Goal: Check status: Check status

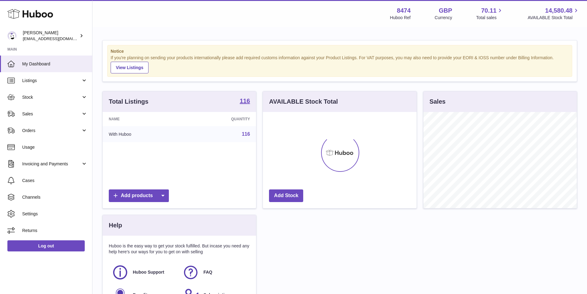
scroll to position [96, 154]
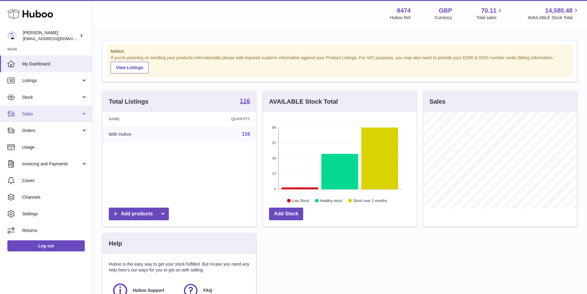
click at [33, 113] on span "Sales" at bounding box center [51, 114] width 59 height 6
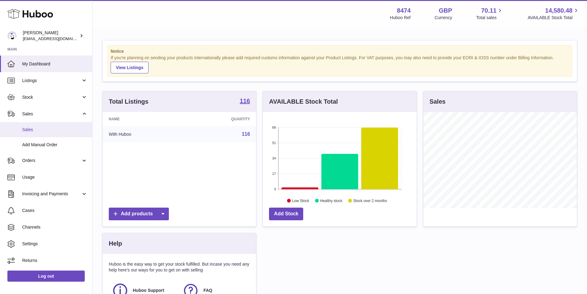
click at [37, 127] on span "Sales" at bounding box center [54, 130] width 65 height 6
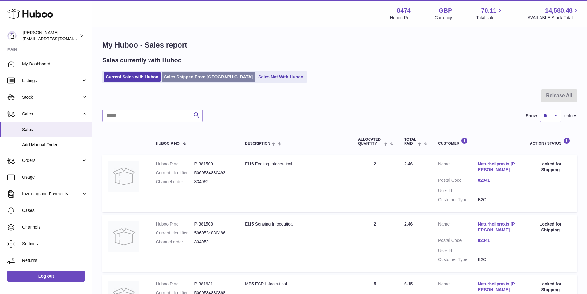
click at [182, 73] on link "Sales Shipped From [GEOGRAPHIC_DATA]" at bounding box center [208, 77] width 93 height 10
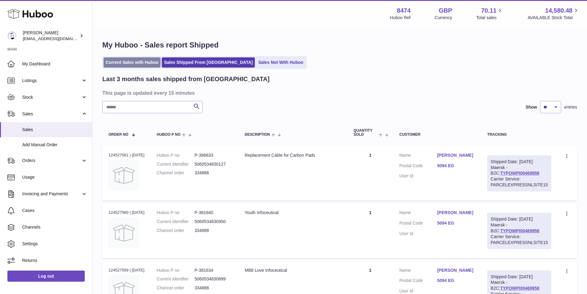
click at [128, 60] on link "Current Sales with Huboo" at bounding box center [132, 62] width 57 height 10
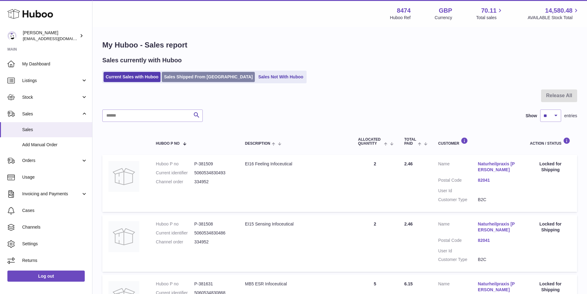
click at [186, 75] on link "Sales Shipped From [GEOGRAPHIC_DATA]" at bounding box center [208, 77] width 93 height 10
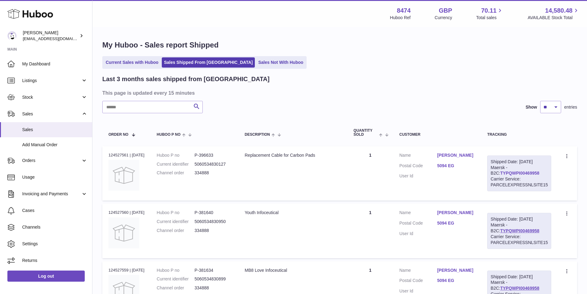
drag, startPoint x: 534, startPoint y: 171, endPoint x: 491, endPoint y: 171, distance: 42.8
click at [491, 171] on div "Shipped Date: [DATE] Maersk - B2C: TYPQWPI00469958 Carrier Service: PARCELEXPRE…" at bounding box center [519, 173] width 64 height 36
copy link "TYPQWPI00469958"
click at [127, 63] on link "Current Sales with Huboo" at bounding box center [132, 62] width 57 height 10
